Goal: Navigation & Orientation: Find specific page/section

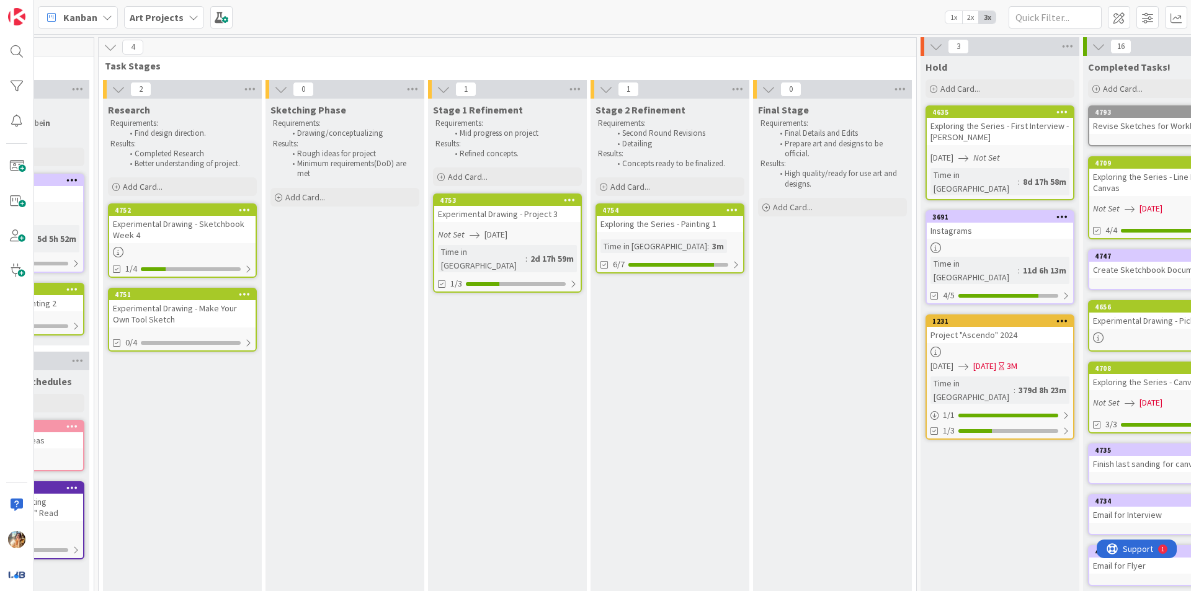
scroll to position [0, 439]
click at [525, 213] on div "Experimental Drawing - Project 3" at bounding box center [506, 214] width 146 height 16
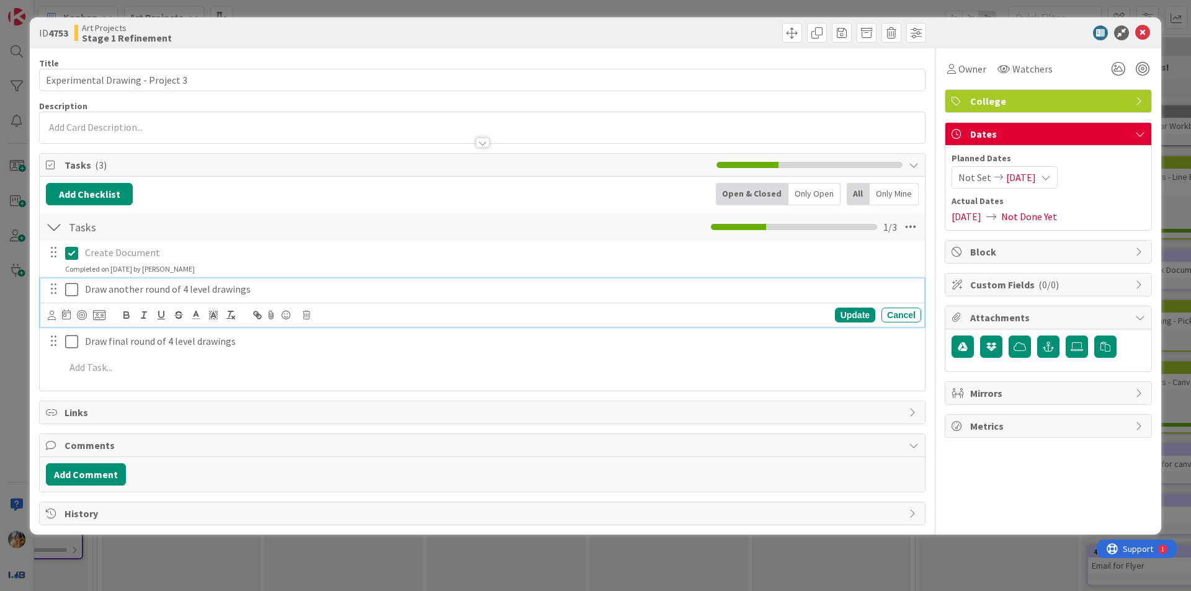
click at [71, 287] on icon at bounding box center [71, 289] width 13 height 15
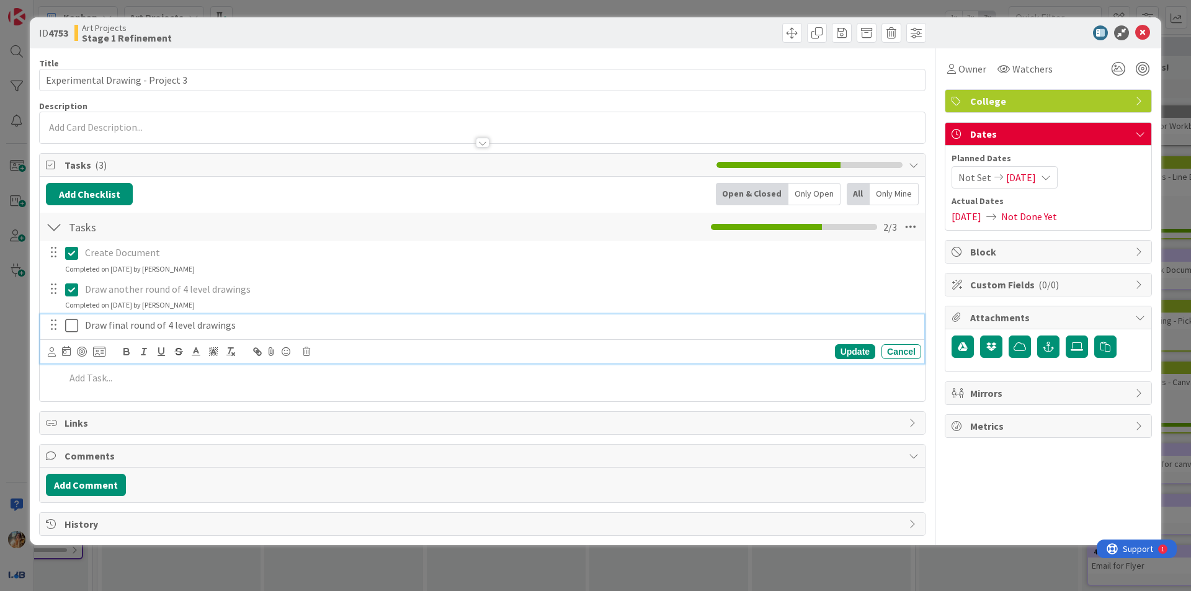
click at [73, 336] on button at bounding box center [72, 326] width 15 height 20
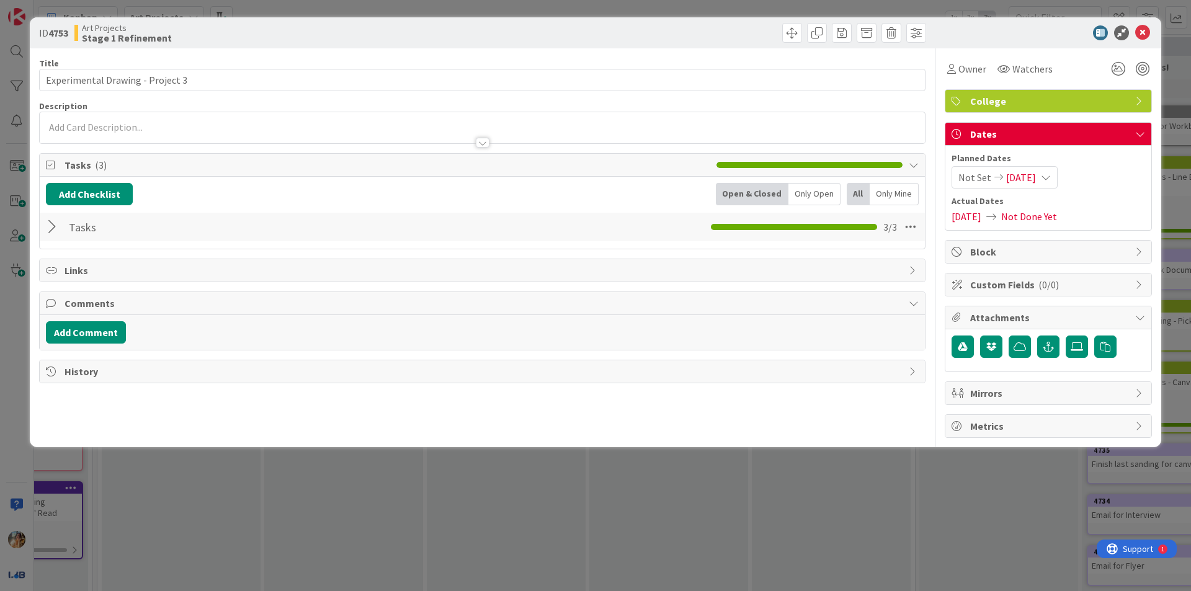
click at [370, 499] on div "ID 4753 Art Projects Stage 1 Refinement Title 32 / 128 Experimental Drawing - P…" at bounding box center [595, 295] width 1191 height 591
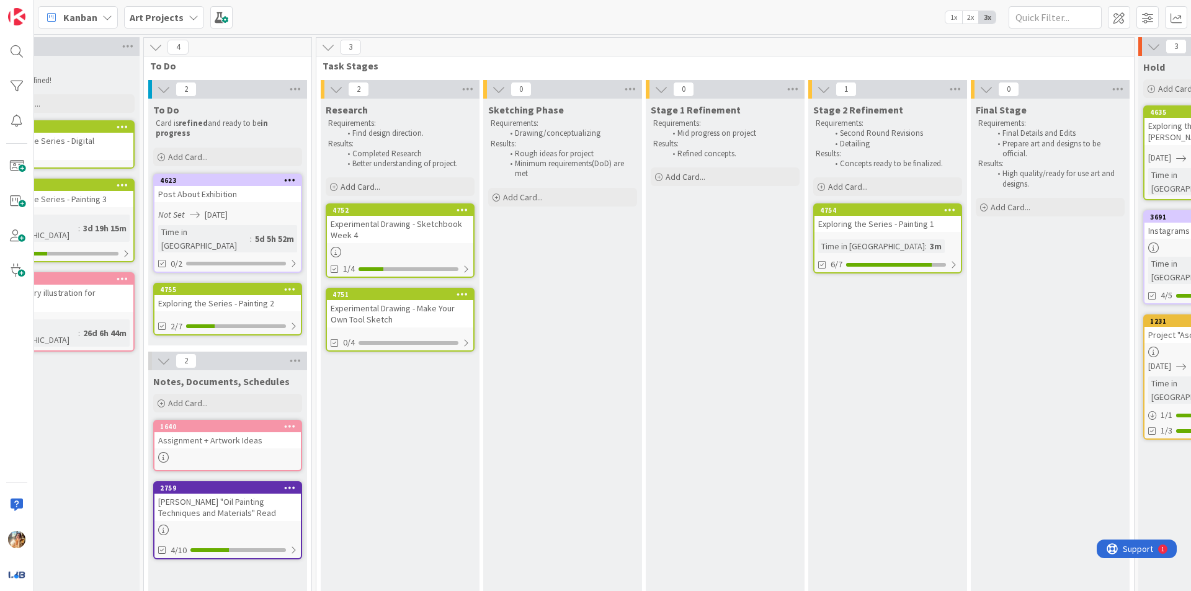
scroll to position [0, 216]
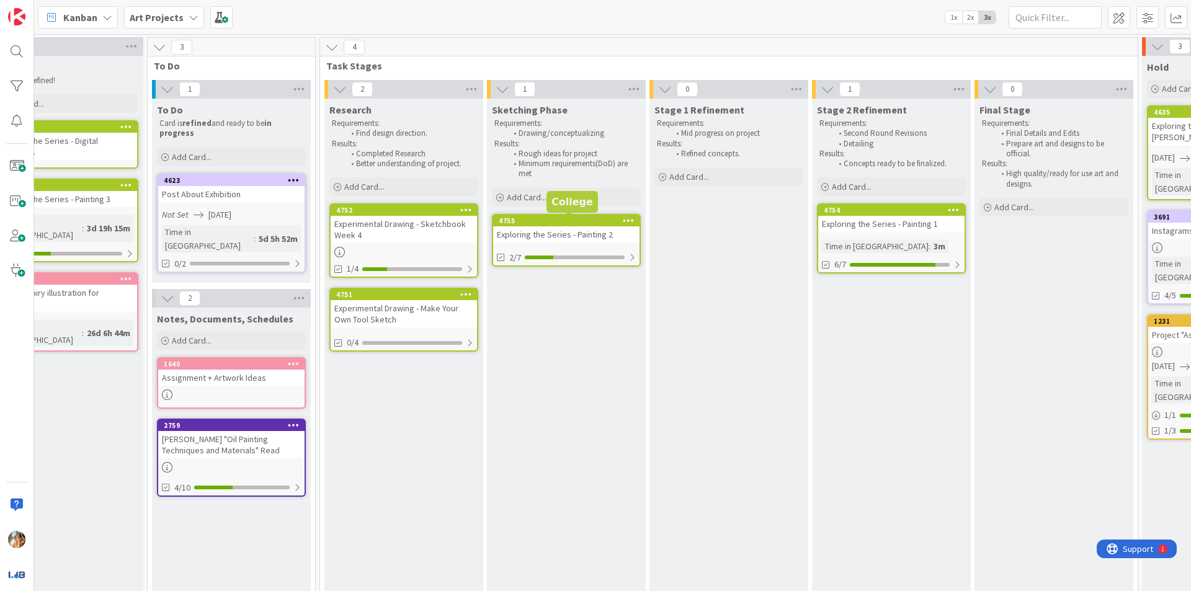
click at [547, 223] on div "4755" at bounding box center [569, 220] width 141 height 9
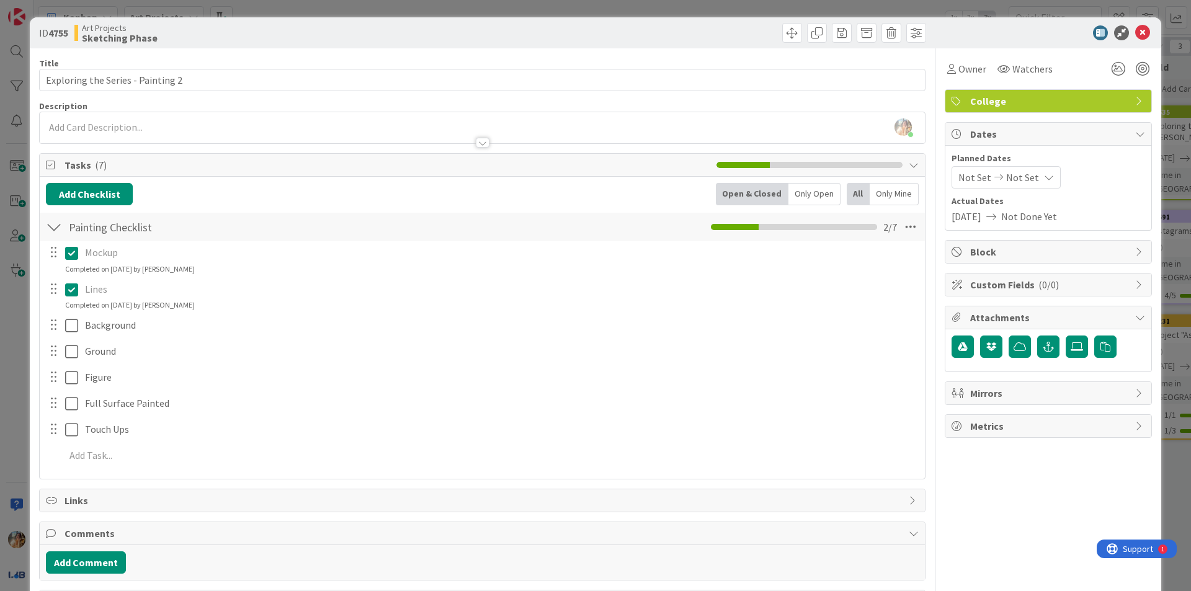
click at [15, 292] on div "ID 4755 Art Projects Sketching Phase Title 33 / 128 Exploring the Series - Pain…" at bounding box center [595, 295] width 1191 height 591
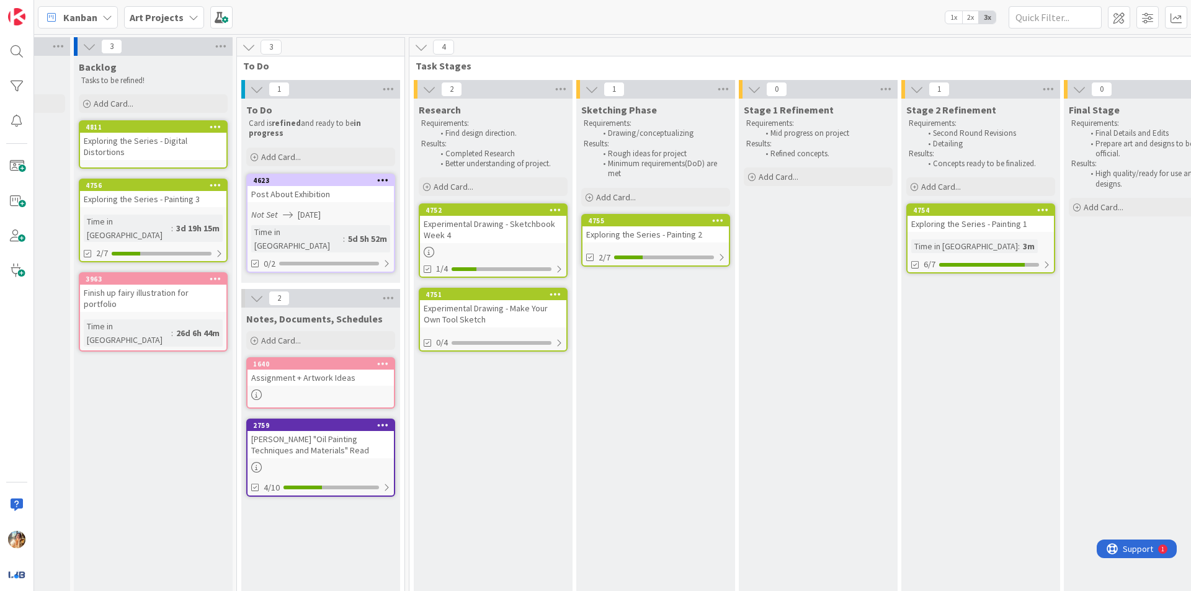
scroll to position [0, 135]
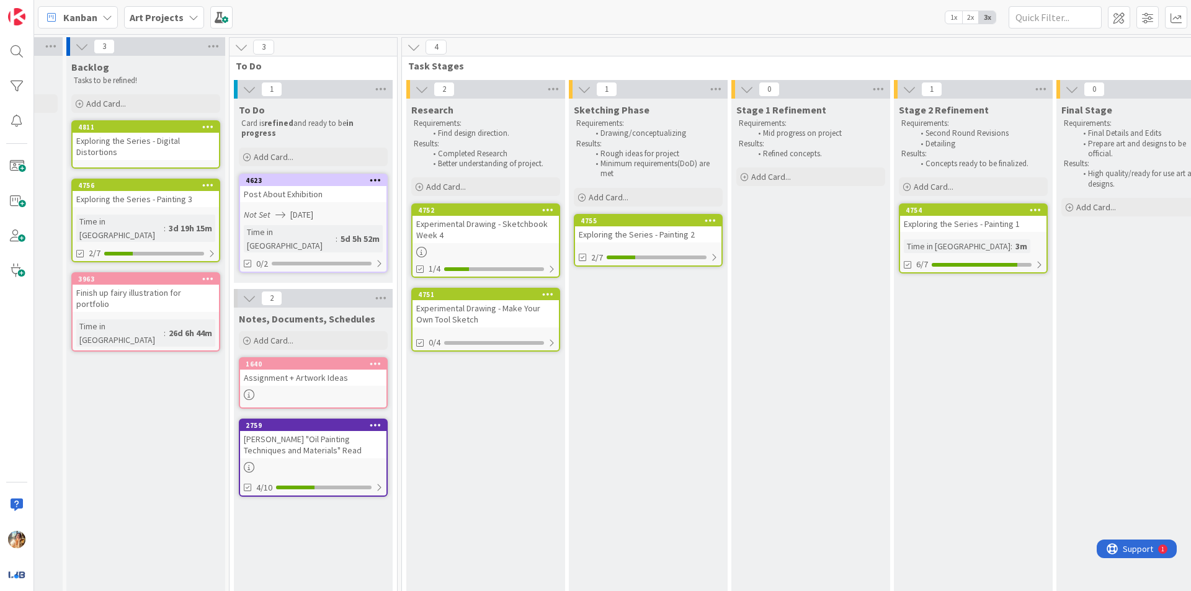
click at [513, 316] on div "Experimental Drawing - Make Your Own Tool Sketch" at bounding box center [485, 313] width 146 height 27
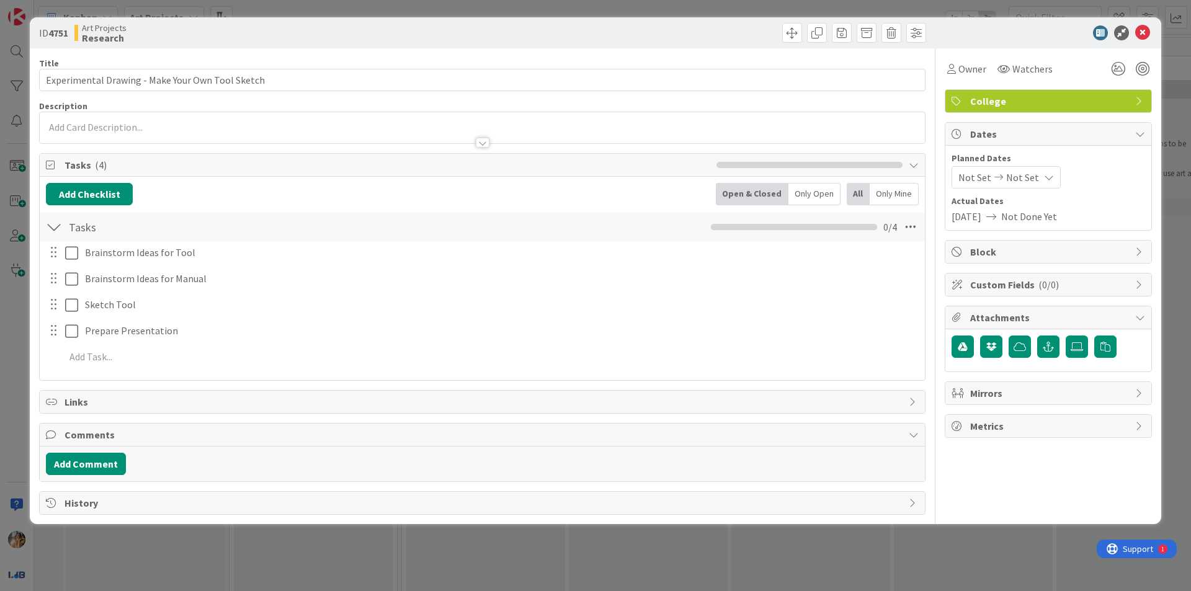
click at [713, 544] on div "ID 4751 Art Projects Research Title 48 / 128 Experimental Drawing - Make Your O…" at bounding box center [595, 295] width 1191 height 591
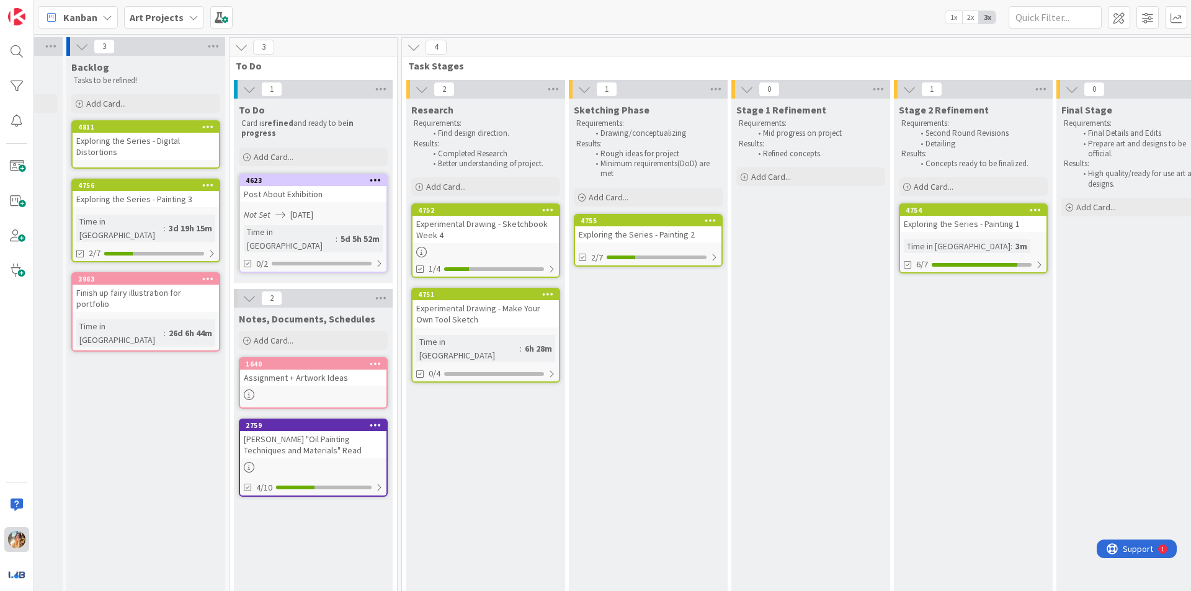
click at [7, 533] on div at bounding box center [16, 539] width 25 height 25
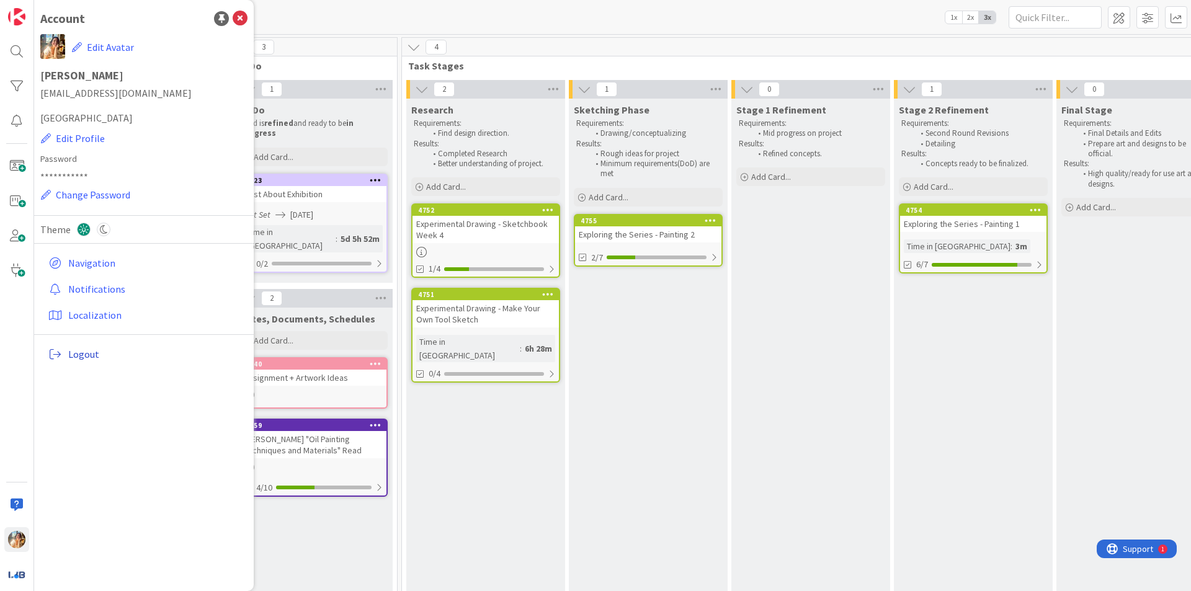
click at [133, 356] on span "Logout" at bounding box center [155, 354] width 174 height 15
